Goal: Task Accomplishment & Management: Use online tool/utility

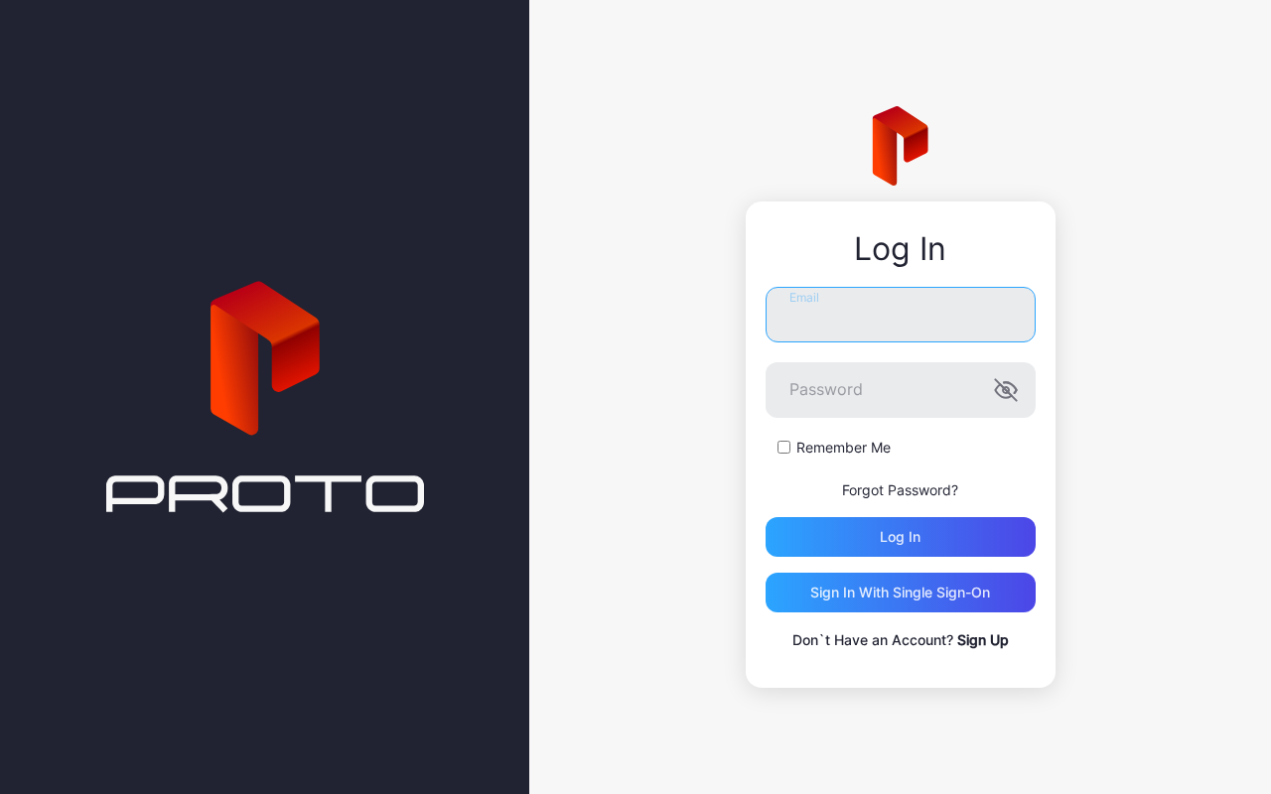
type input "**********"
click at [860, 360] on form "**********" at bounding box center [900, 422] width 270 height 270
drag, startPoint x: 917, startPoint y: 306, endPoint x: 913, endPoint y: 327, distance: 21.2
click at [917, 306] on input "**********" at bounding box center [900, 315] width 270 height 56
click at [802, 442] on label "Remember Me" at bounding box center [843, 448] width 94 height 20
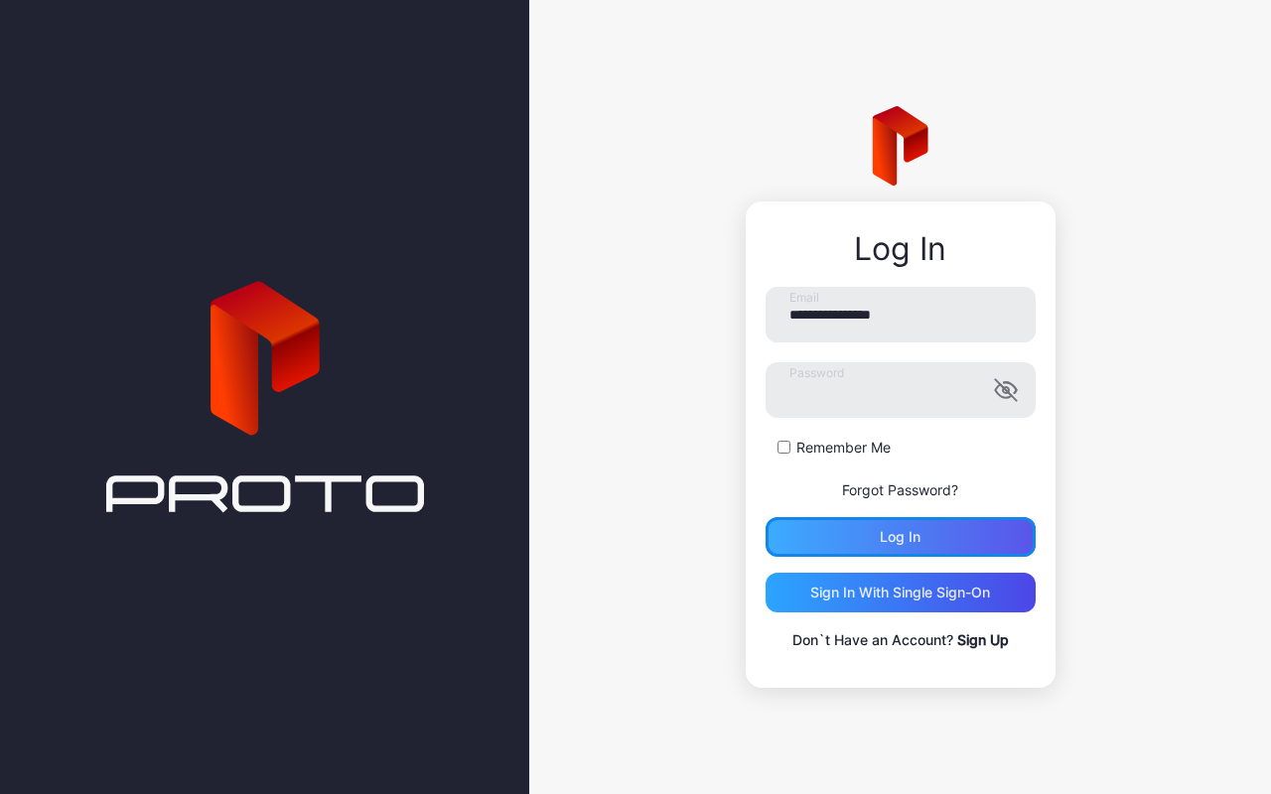
click at [907, 551] on div "Log in" at bounding box center [900, 537] width 270 height 40
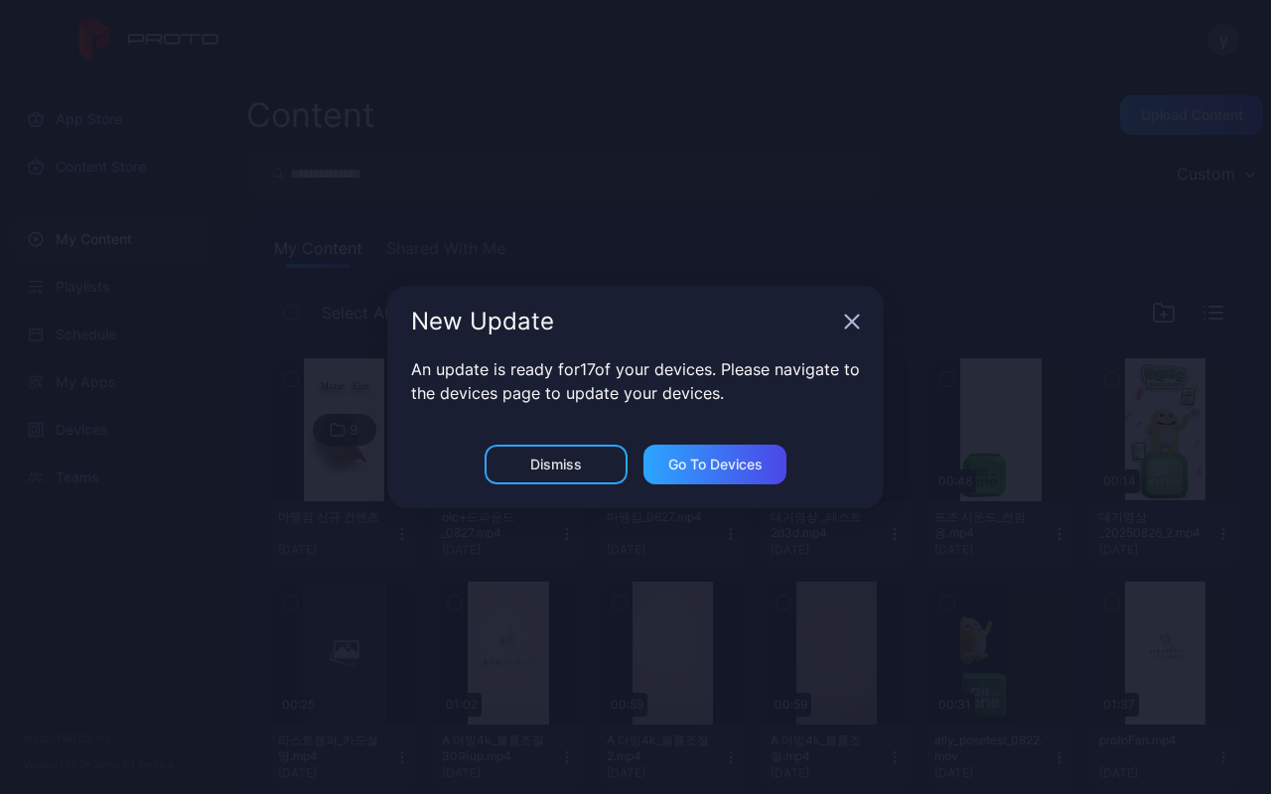
click at [834, 333] on div "New Update" at bounding box center [623, 322] width 425 height 24
click at [850, 323] on icon "button" at bounding box center [852, 322] width 13 height 13
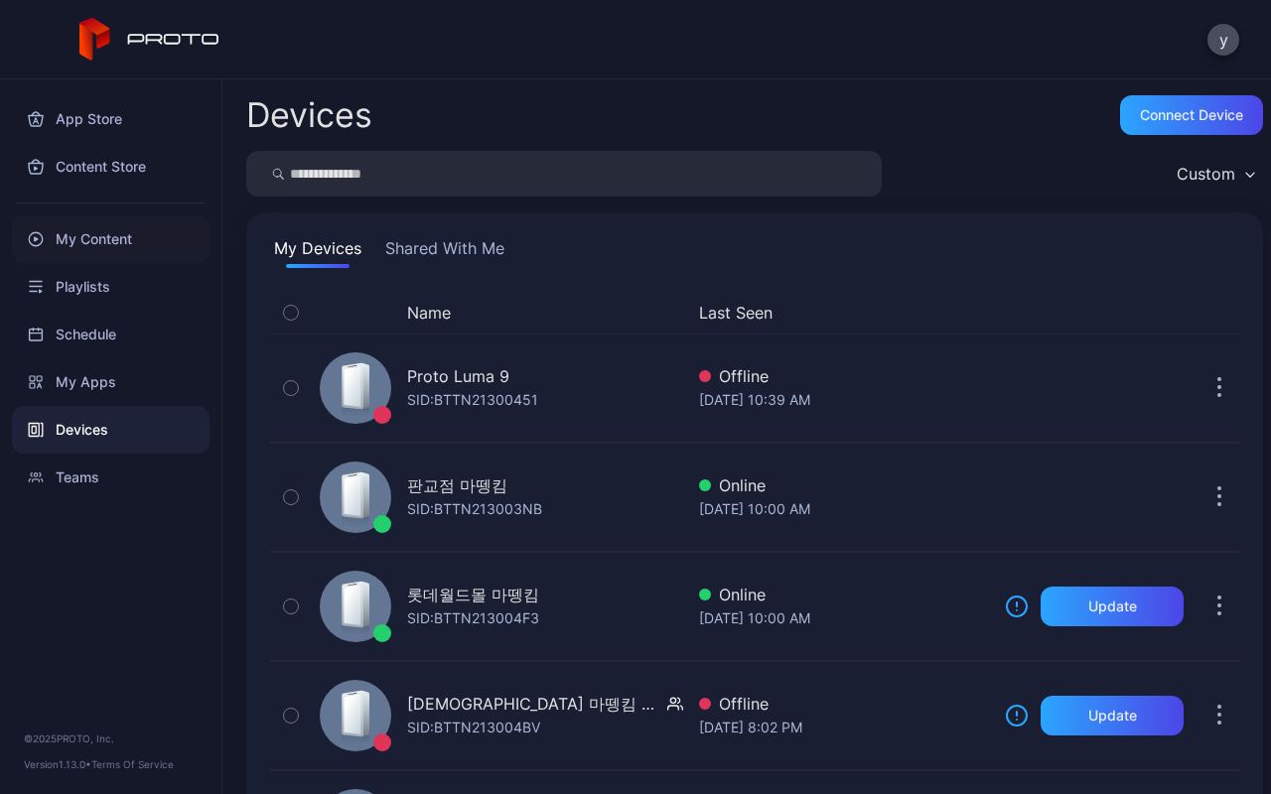
click at [125, 245] on div "My Content" at bounding box center [111, 239] width 198 height 48
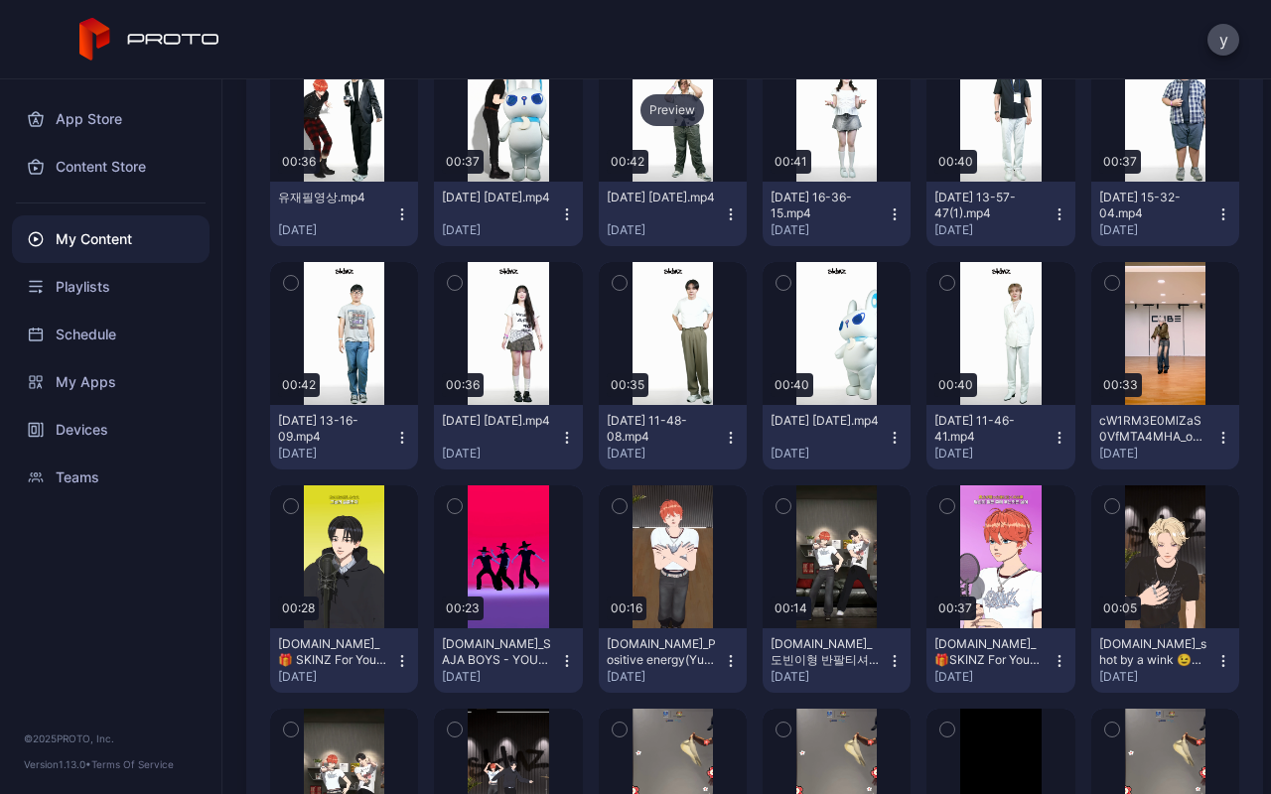
scroll to position [794, 0]
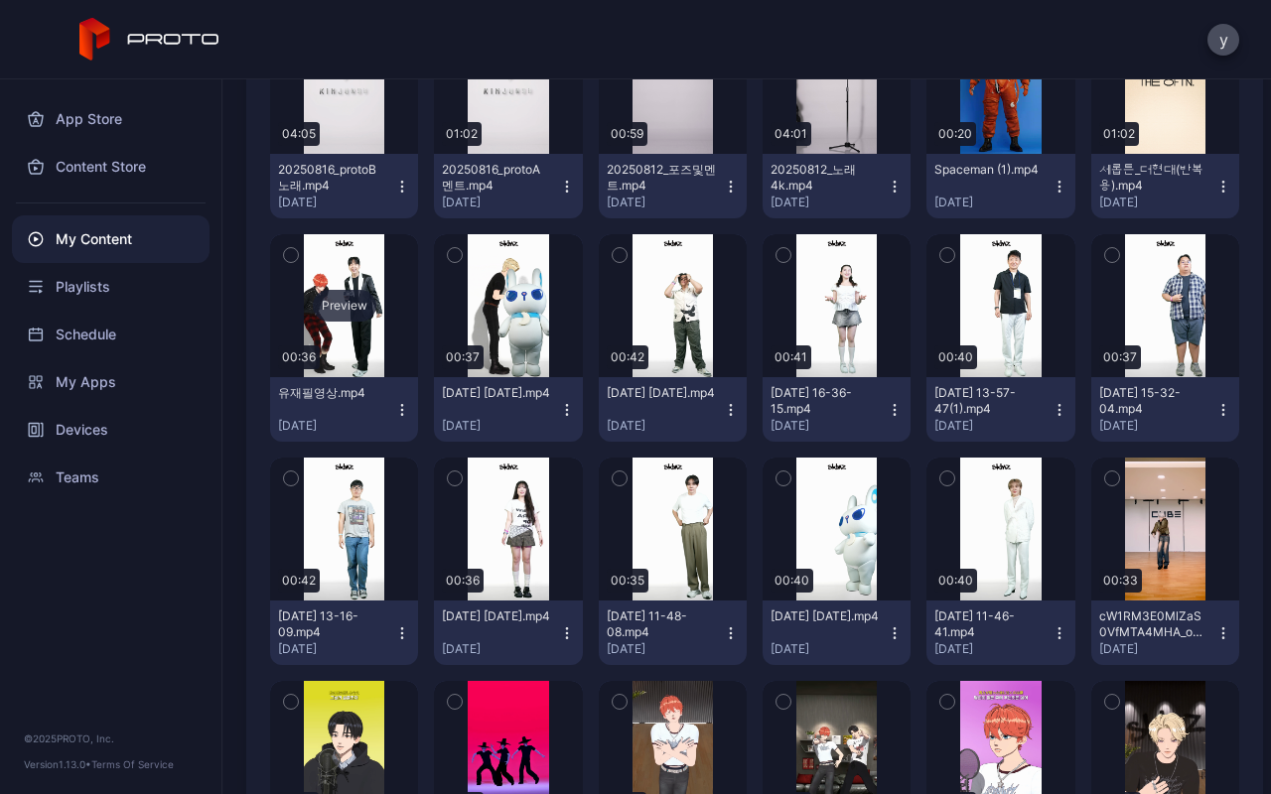
click at [351, 306] on div "Preview" at bounding box center [345, 306] width 64 height 32
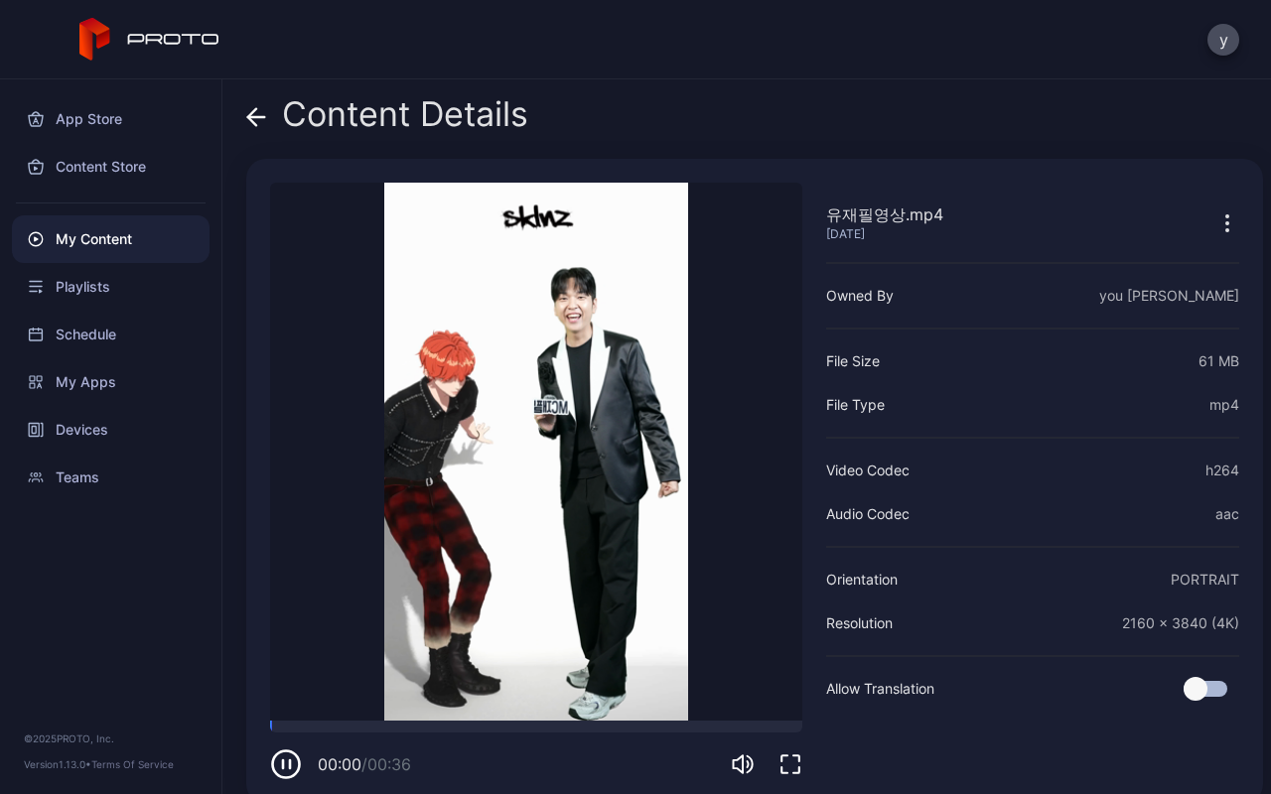
scroll to position [26, 0]
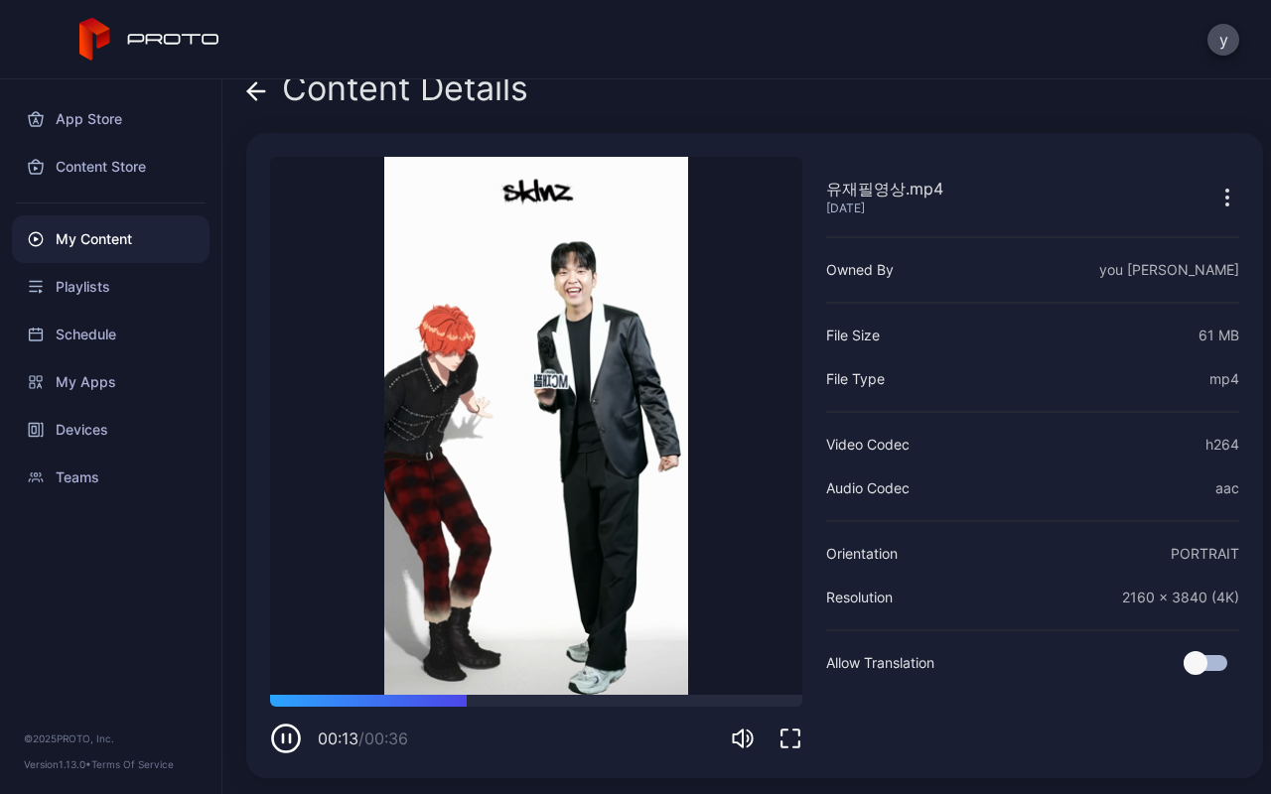
click at [284, 737] on icon "button" at bounding box center [286, 739] width 32 height 32
click at [284, 737] on icon "button" at bounding box center [286, 739] width 9 height 10
click at [284, 737] on icon "button" at bounding box center [286, 739] width 32 height 32
click at [286, 743] on icon "button" at bounding box center [286, 739] width 32 height 32
click at [284, 743] on icon "button" at bounding box center [286, 739] width 32 height 32
